Goal: Task Accomplishment & Management: Use online tool/utility

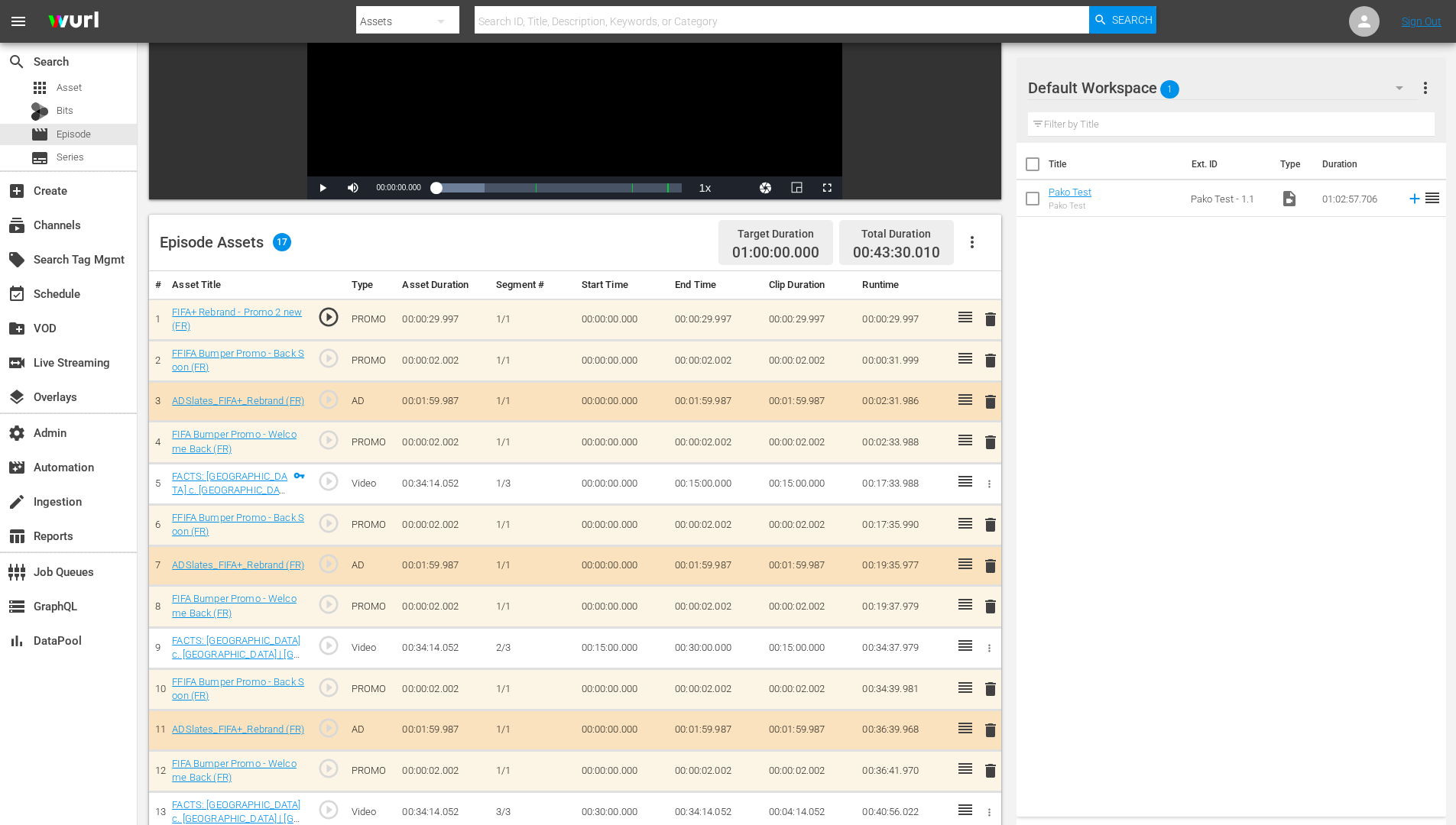
scroll to position [233, 0]
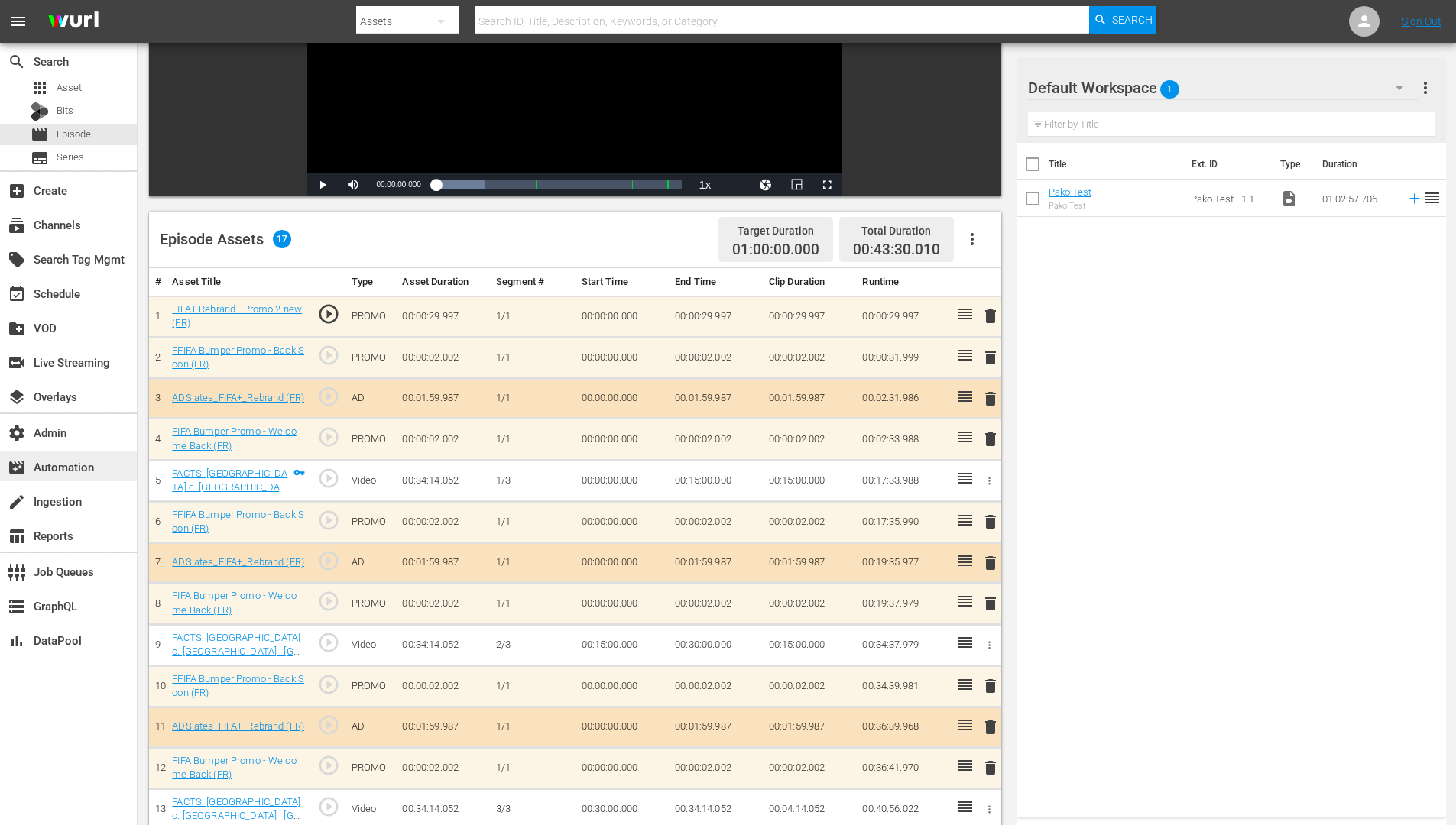
click at [57, 459] on div "movie_filter Automation" at bounding box center [43, 464] width 85 height 13
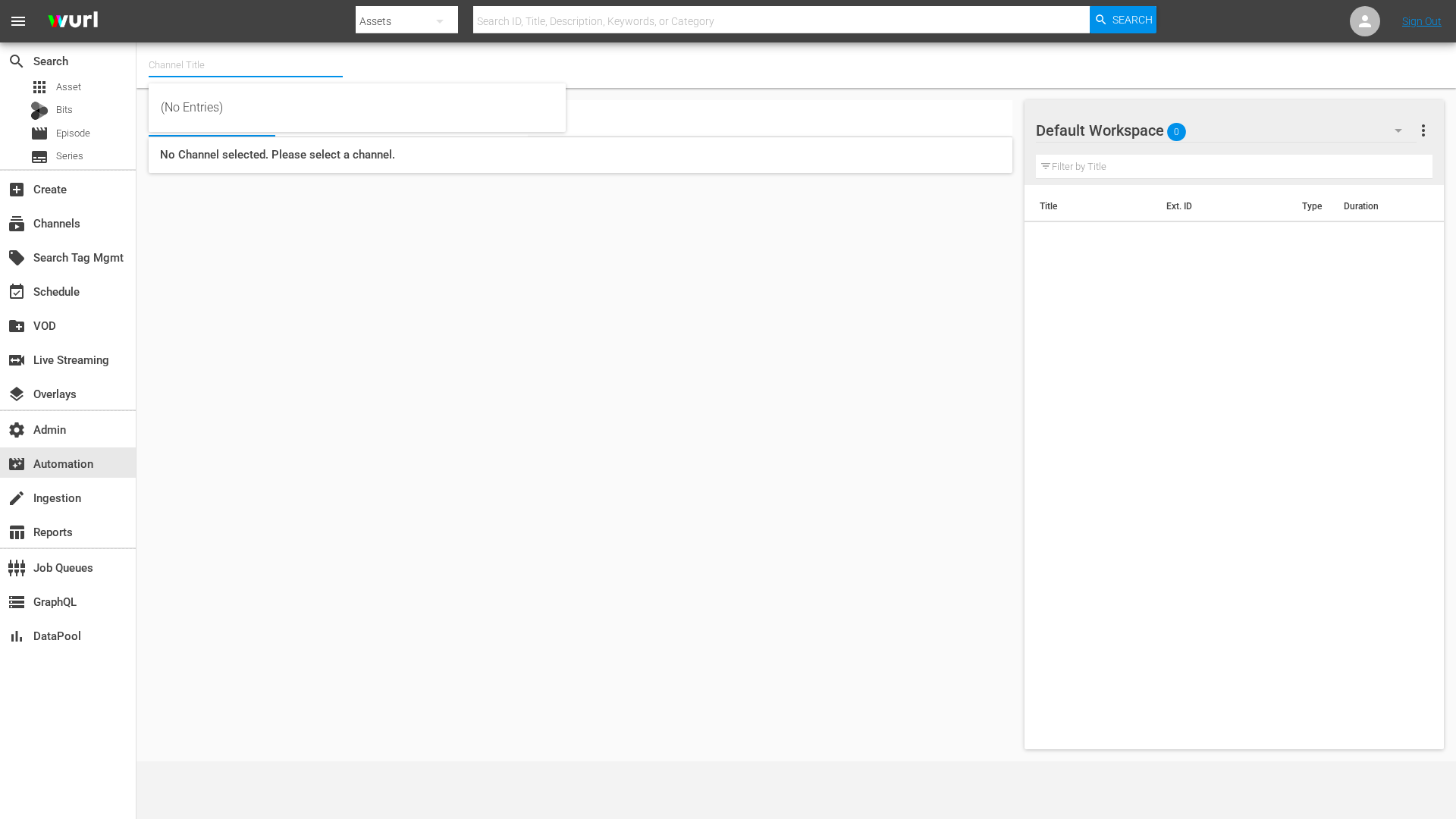
click at [248, 71] on input "text" at bounding box center [246, 65] width 194 height 36
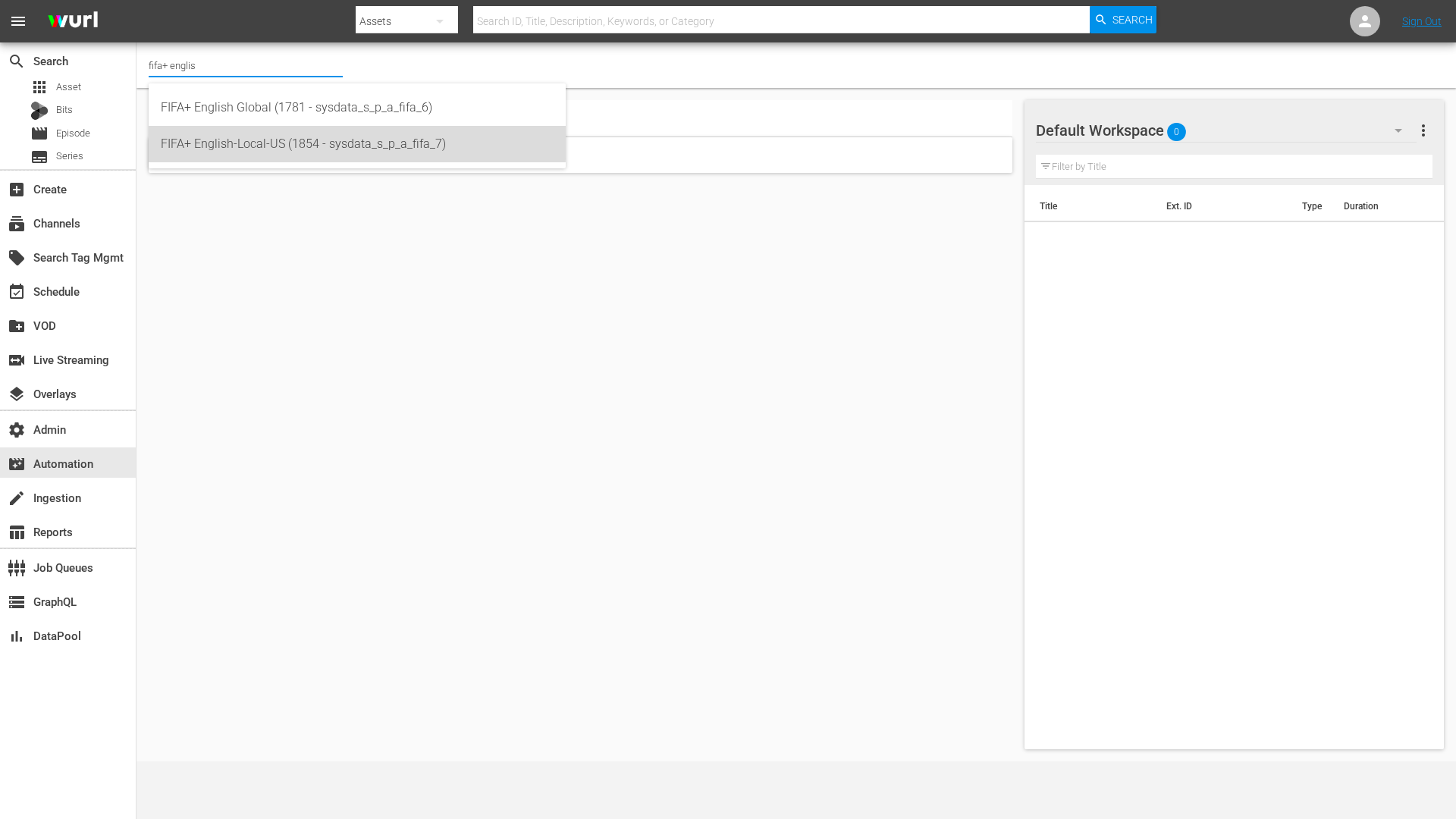
click at [226, 136] on div "FIFA+ English-Local-US (1854 - sysdata_s_p_a_fifa_7)" at bounding box center [357, 144] width 393 height 36
type input "FIFA+ English-Local-US (1854 - sysdata_s_p_a_fifa_7)"
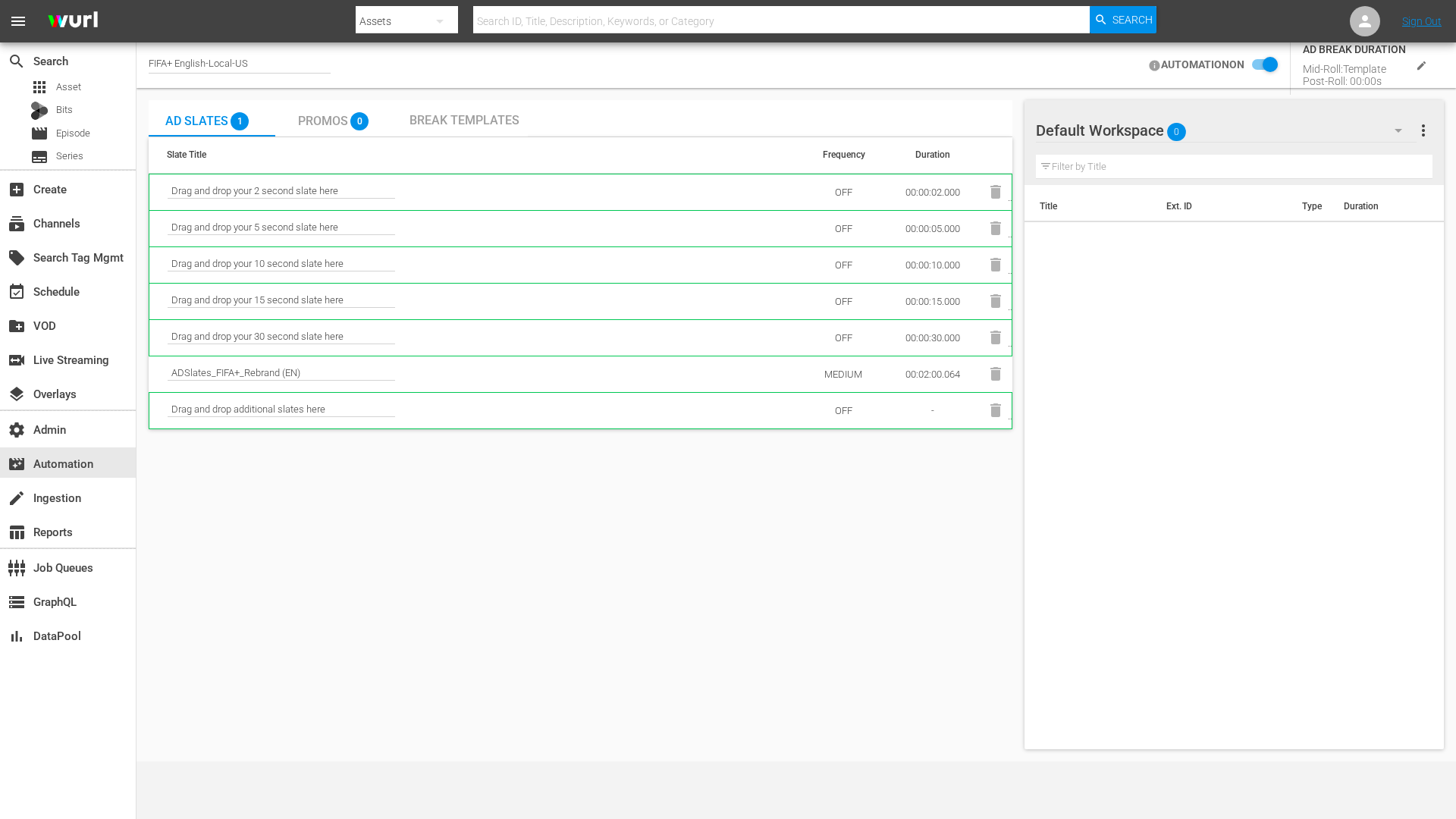
click at [520, 118] on div "Break Templates" at bounding box center [465, 118] width 127 height 36
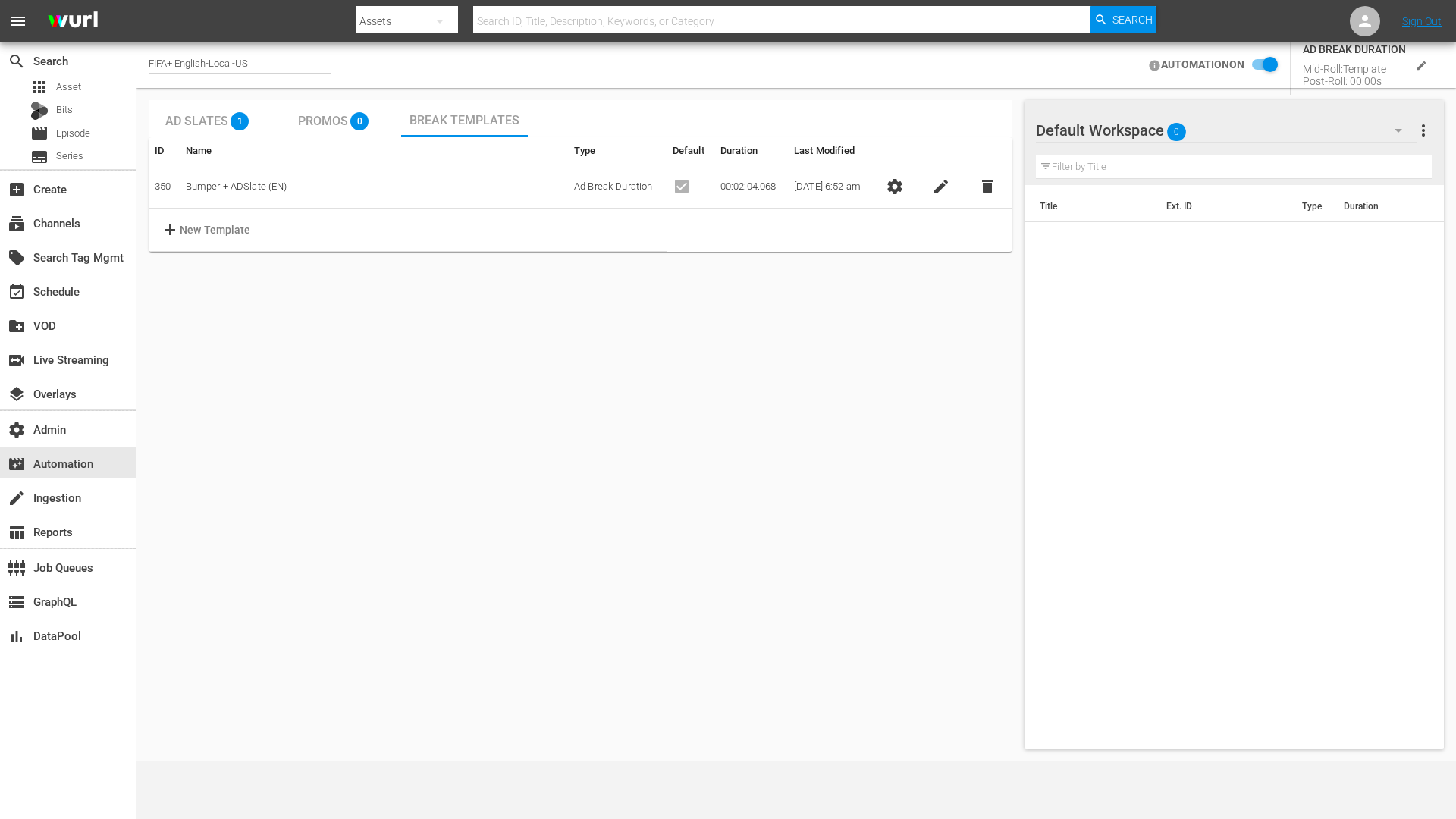
click at [904, 195] on span "settings" at bounding box center [894, 186] width 18 height 18
